Goal: Share content

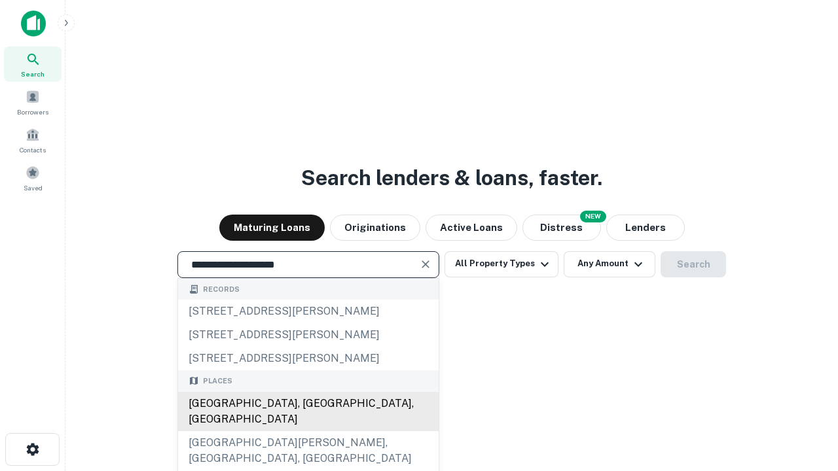
click at [308, 432] on div "Santa Monica, CA, USA" at bounding box center [308, 411] width 261 height 39
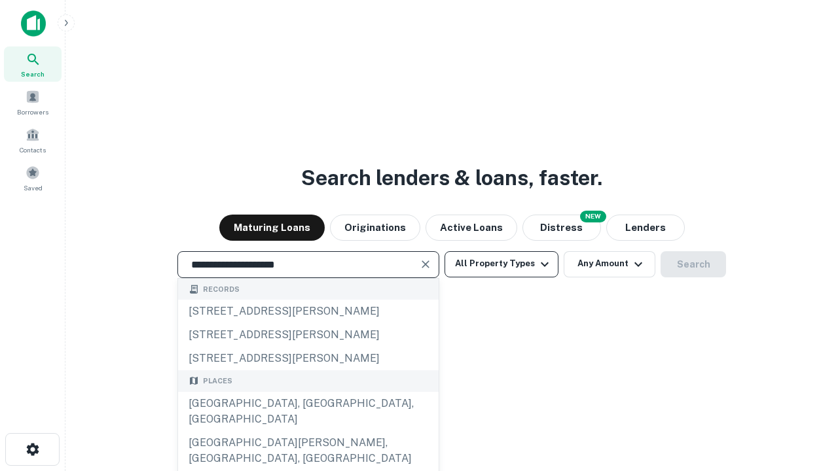
type input "**********"
click at [502, 264] on button "All Property Types" at bounding box center [502, 264] width 114 height 26
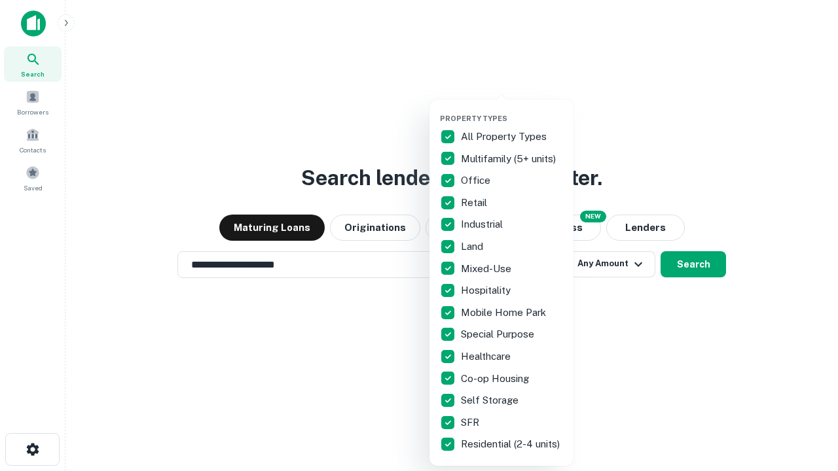
click at [512, 110] on button "button" at bounding box center [512, 110] width 144 height 1
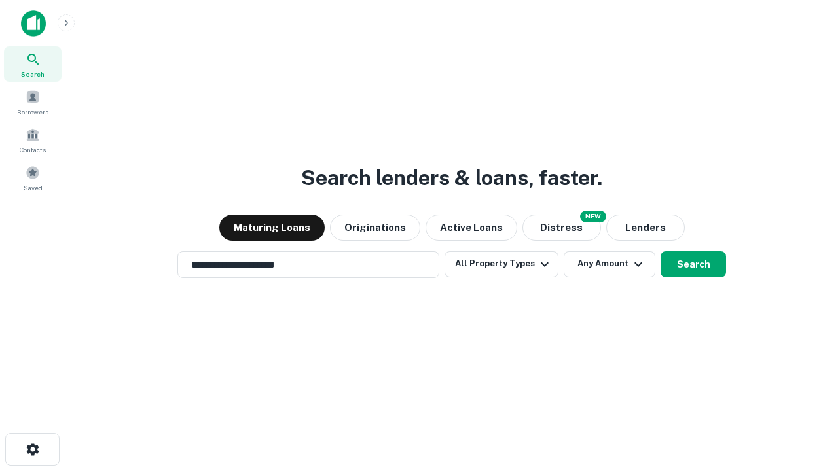
scroll to position [20, 0]
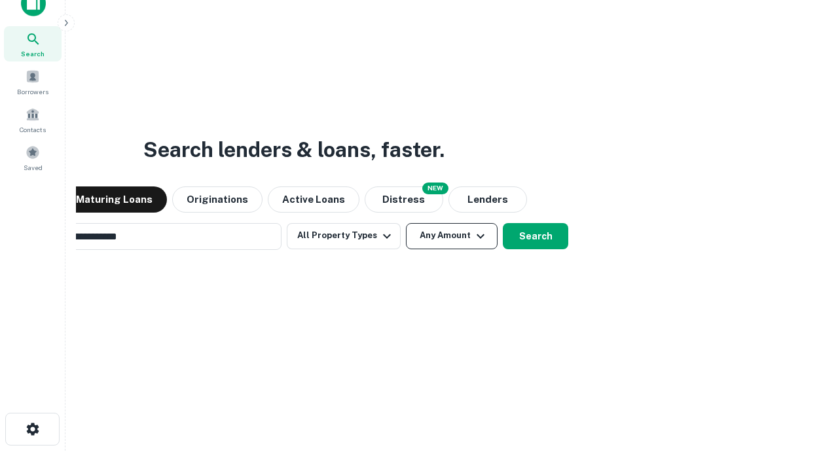
click at [406, 223] on button "Any Amount" at bounding box center [452, 236] width 92 height 26
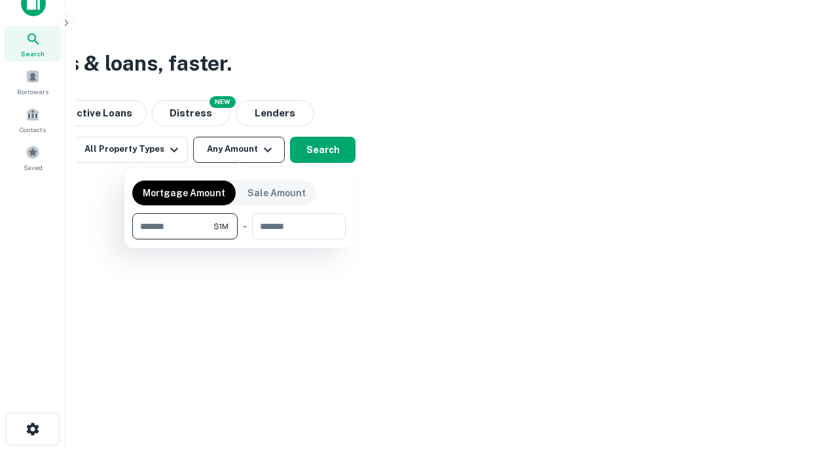
scroll to position [21, 0]
type input "*******"
click at [239, 240] on button "button" at bounding box center [238, 240] width 213 height 1
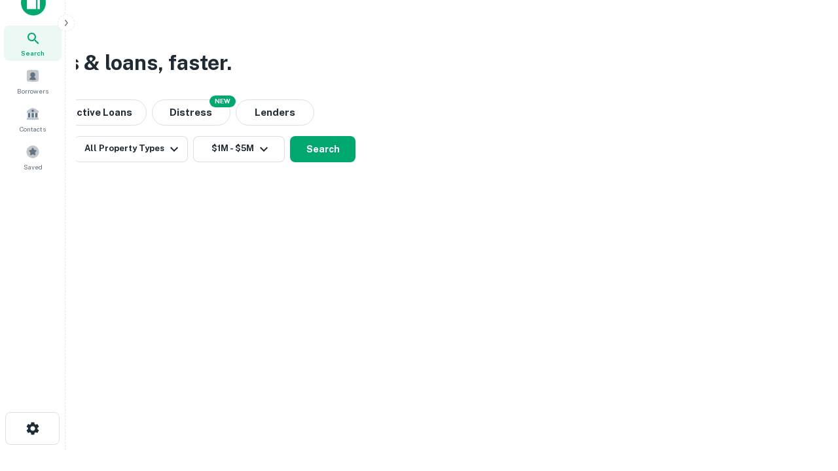
scroll to position [8, 242]
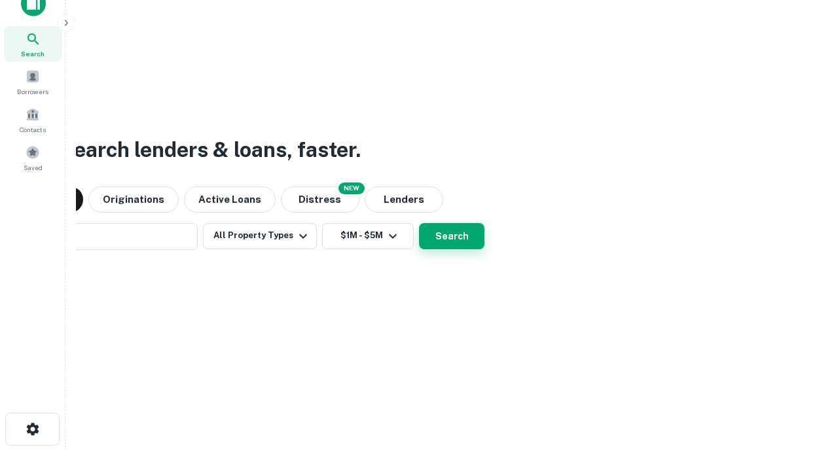
click at [419, 223] on button "Search" at bounding box center [451, 236] width 65 height 26
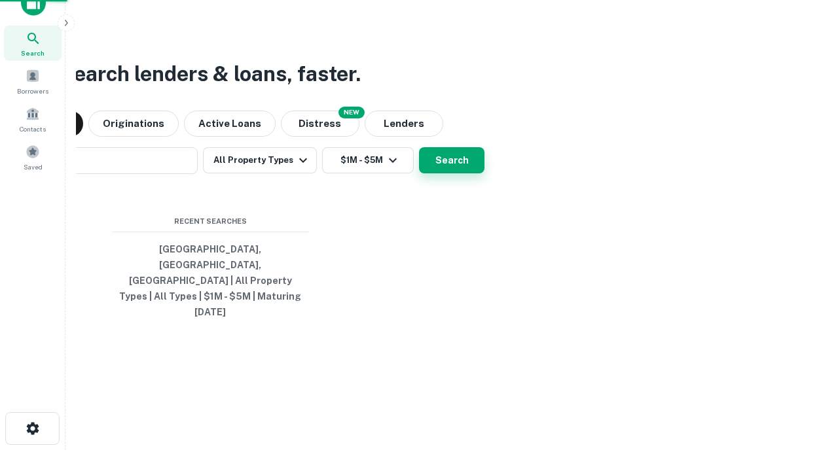
scroll to position [35, 371]
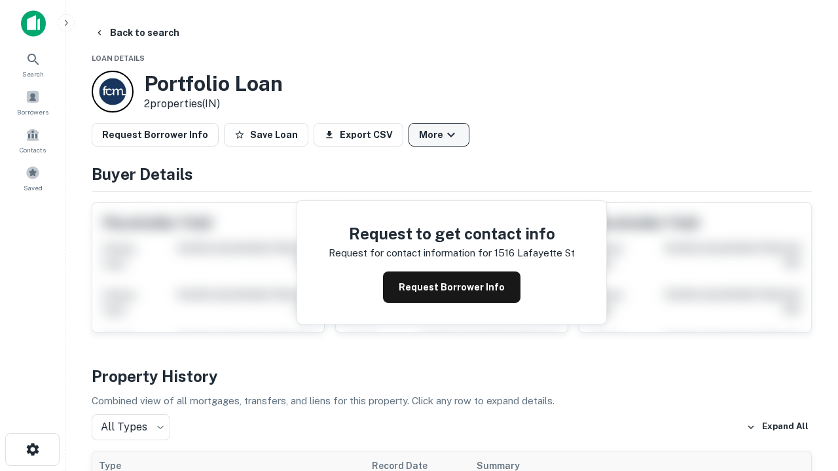
click at [439, 135] on button "More" at bounding box center [439, 135] width 61 height 24
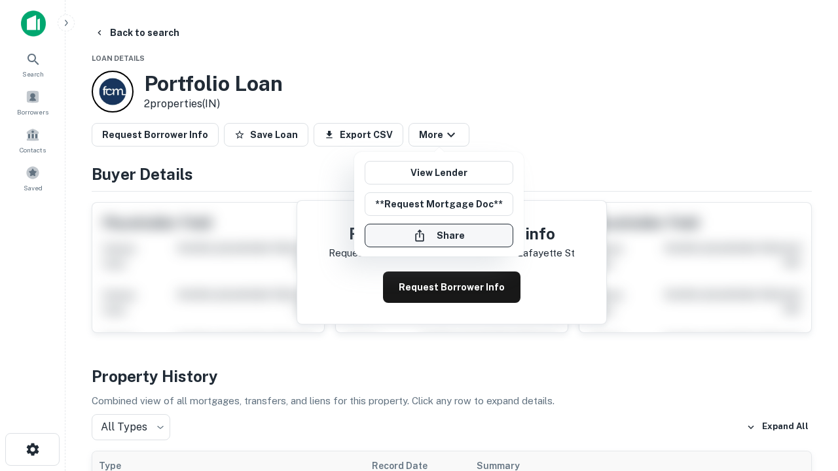
click at [439, 236] on button "Share" at bounding box center [439, 236] width 149 height 24
